Goal: Check status: Check status

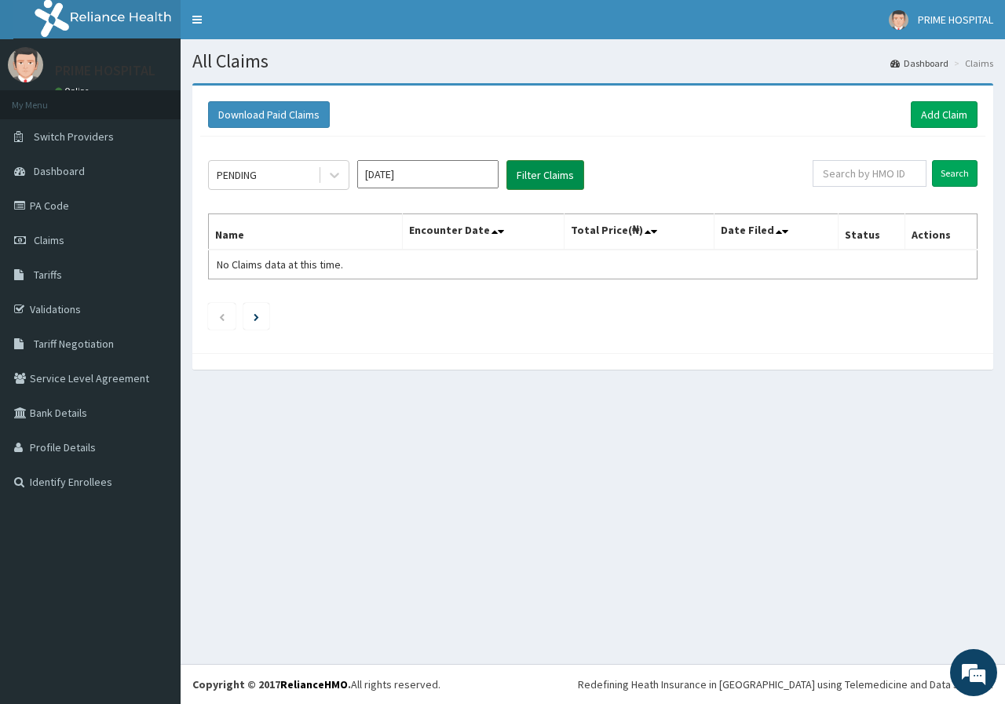
click at [543, 177] on button "Filter Claims" at bounding box center [545, 175] width 78 height 30
click at [538, 188] on button "Filter Claims" at bounding box center [545, 175] width 78 height 30
click at [339, 178] on icon at bounding box center [334, 175] width 16 height 16
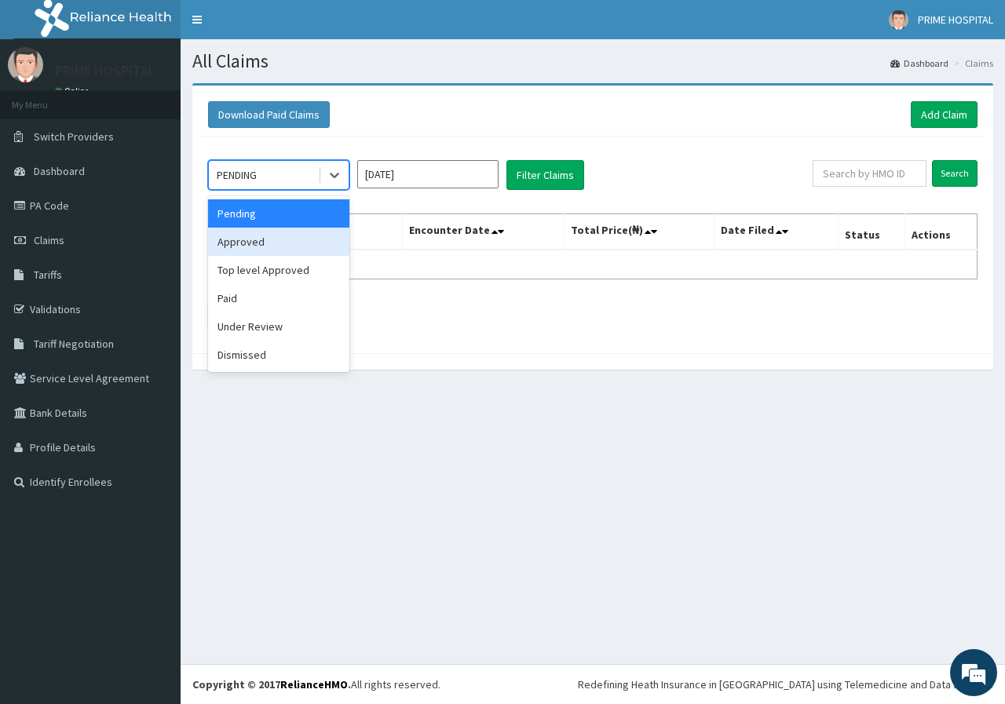
click at [272, 253] on div "Approved" at bounding box center [278, 242] width 141 height 28
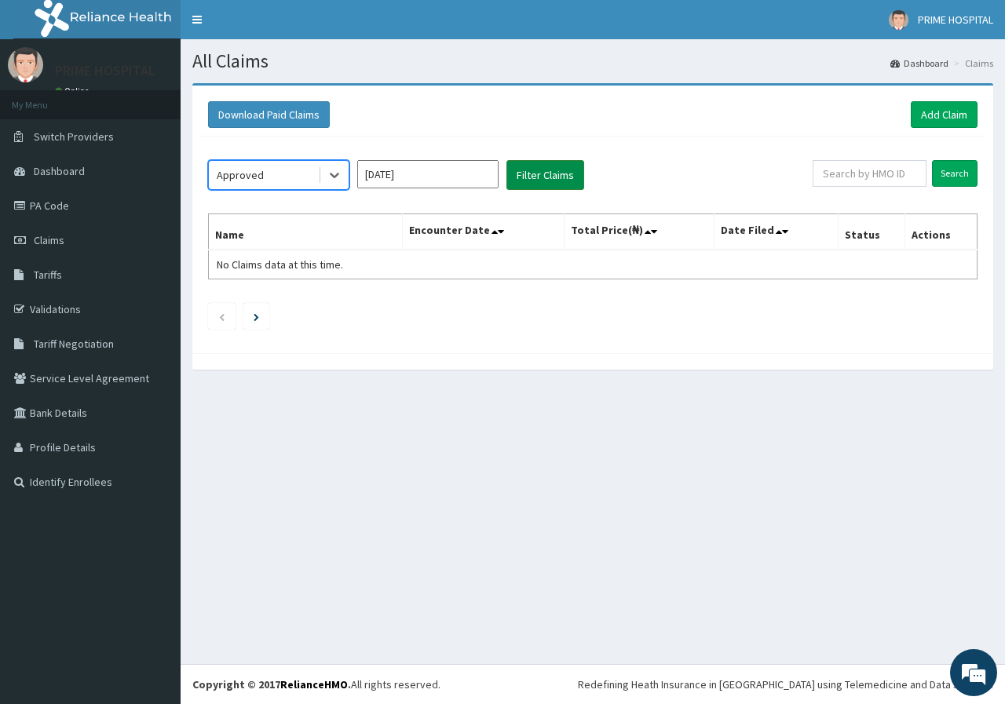
click at [541, 177] on button "Filter Claims" at bounding box center [545, 175] width 78 height 30
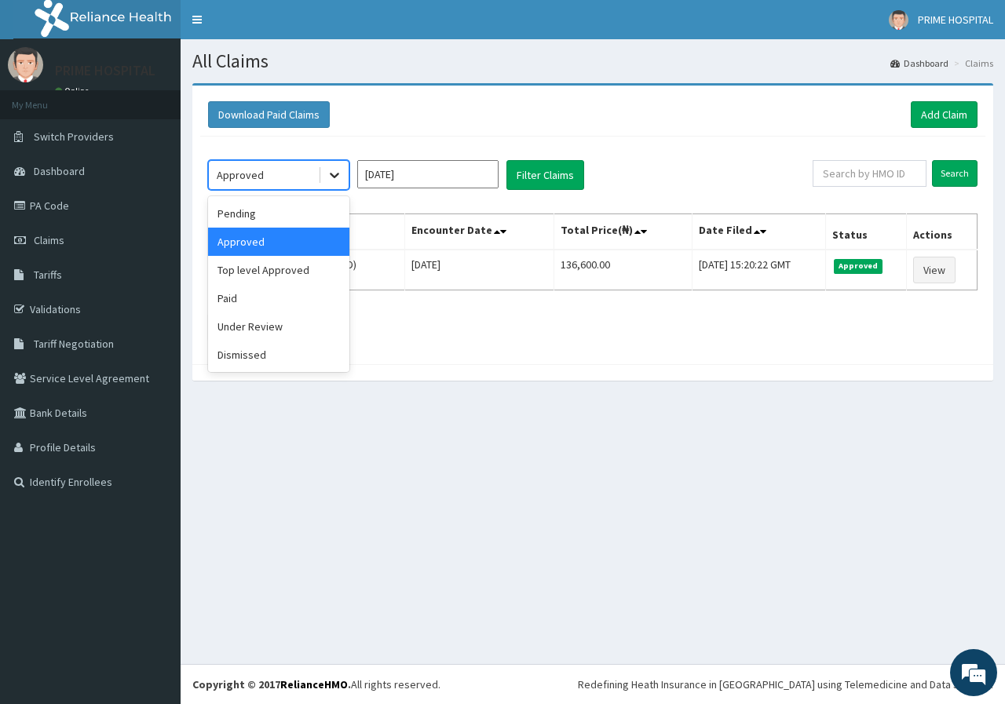
click at [339, 179] on icon at bounding box center [334, 175] width 16 height 16
click at [272, 305] on div "Paid" at bounding box center [278, 298] width 141 height 28
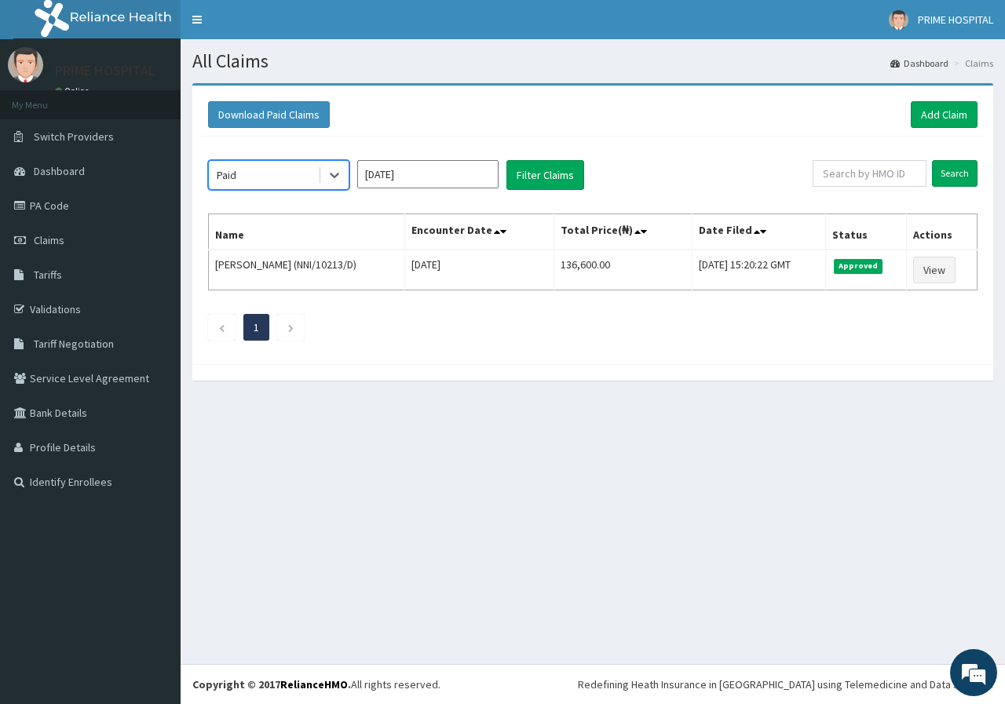
click at [563, 153] on div "option Paid, selected. Select is focused ,type to refine list, press Down to op…" at bounding box center [592, 247] width 785 height 220
click at [563, 153] on div "Paid [DATE] Filter Claims Search Name Encounter Date Total Price(₦) Date Filed …" at bounding box center [592, 247] width 785 height 220
click at [539, 170] on button "Filter Claims" at bounding box center [545, 175] width 78 height 30
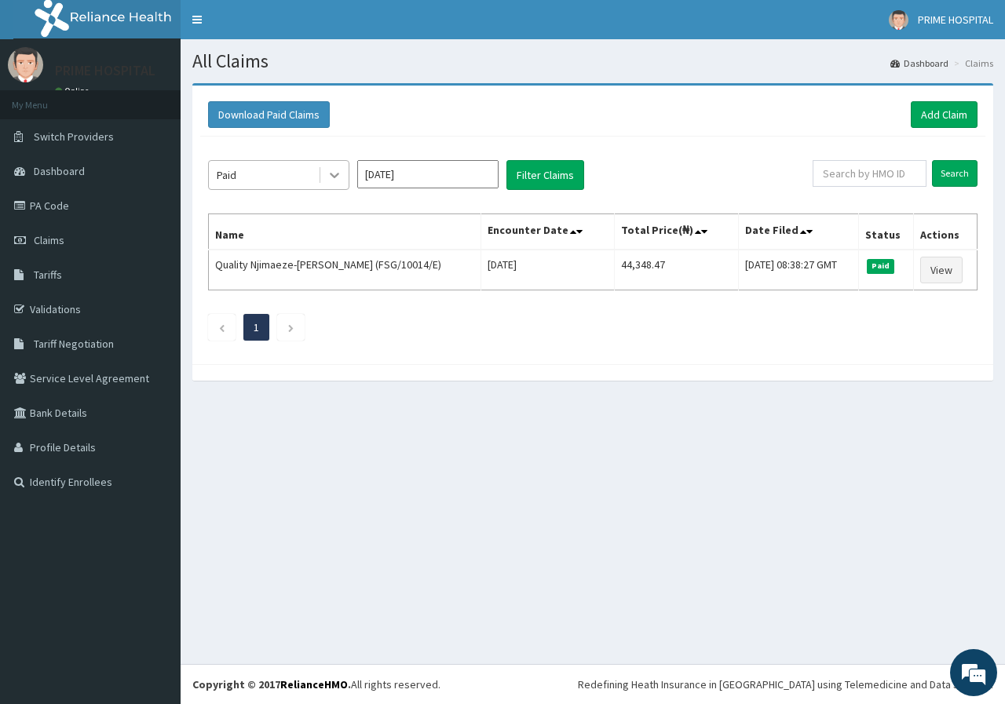
click at [340, 180] on icon at bounding box center [334, 175] width 16 height 16
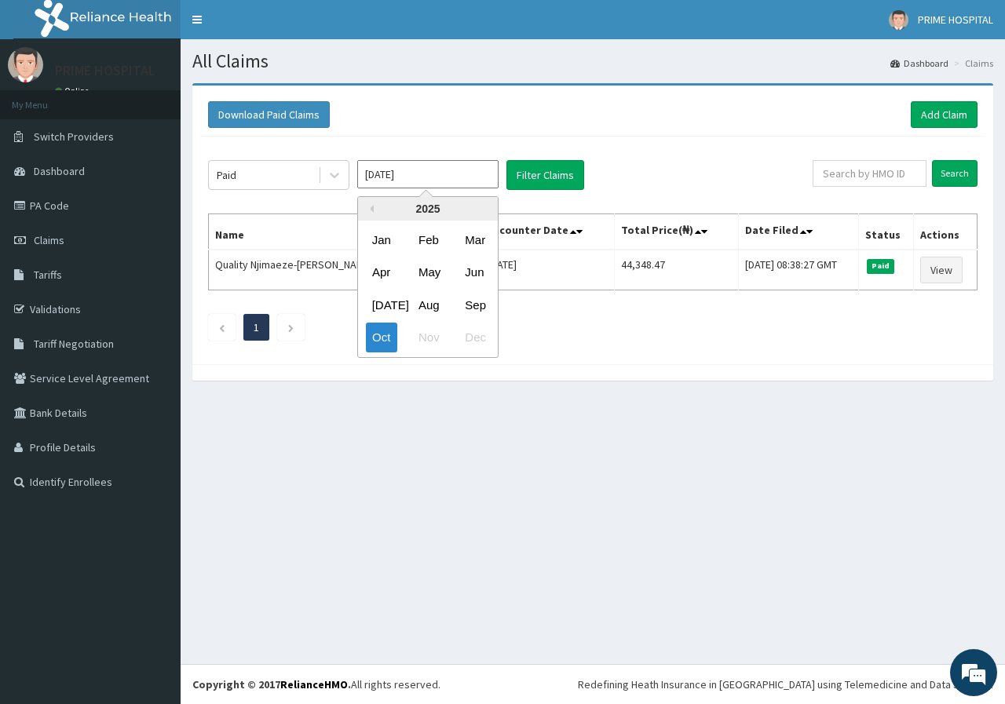
click at [439, 176] on input "[DATE]" at bounding box center [427, 174] width 141 height 28
click at [479, 304] on div "Sep" at bounding box center [473, 304] width 31 height 29
type input "[DATE]"
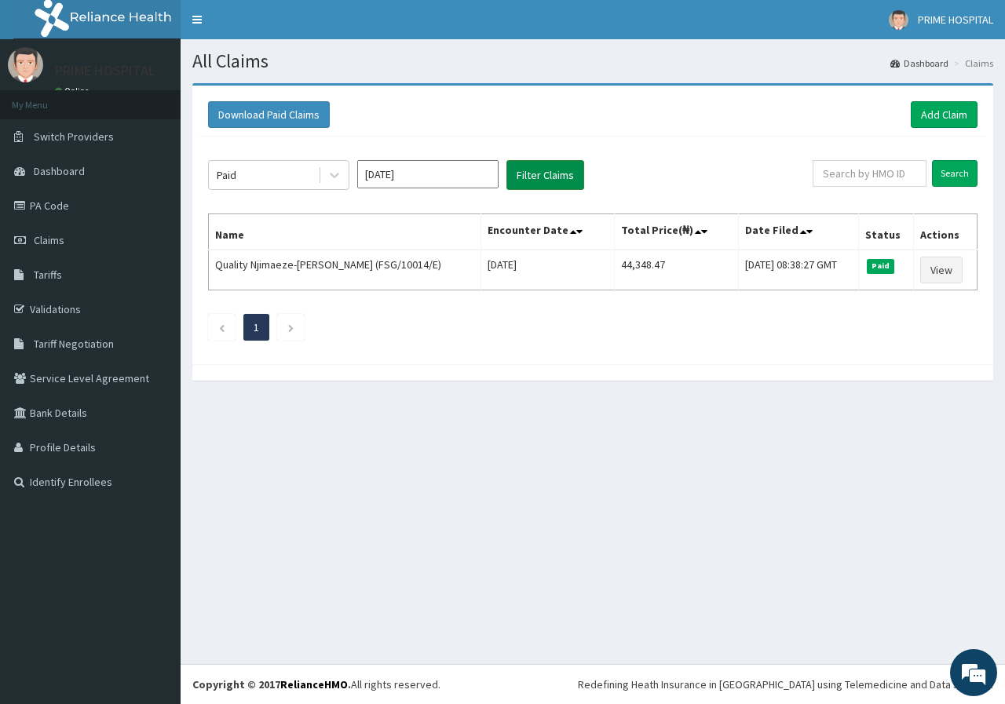
click at [546, 170] on button "Filter Claims" at bounding box center [545, 175] width 78 height 30
